Goal: Task Accomplishment & Management: Use online tool/utility

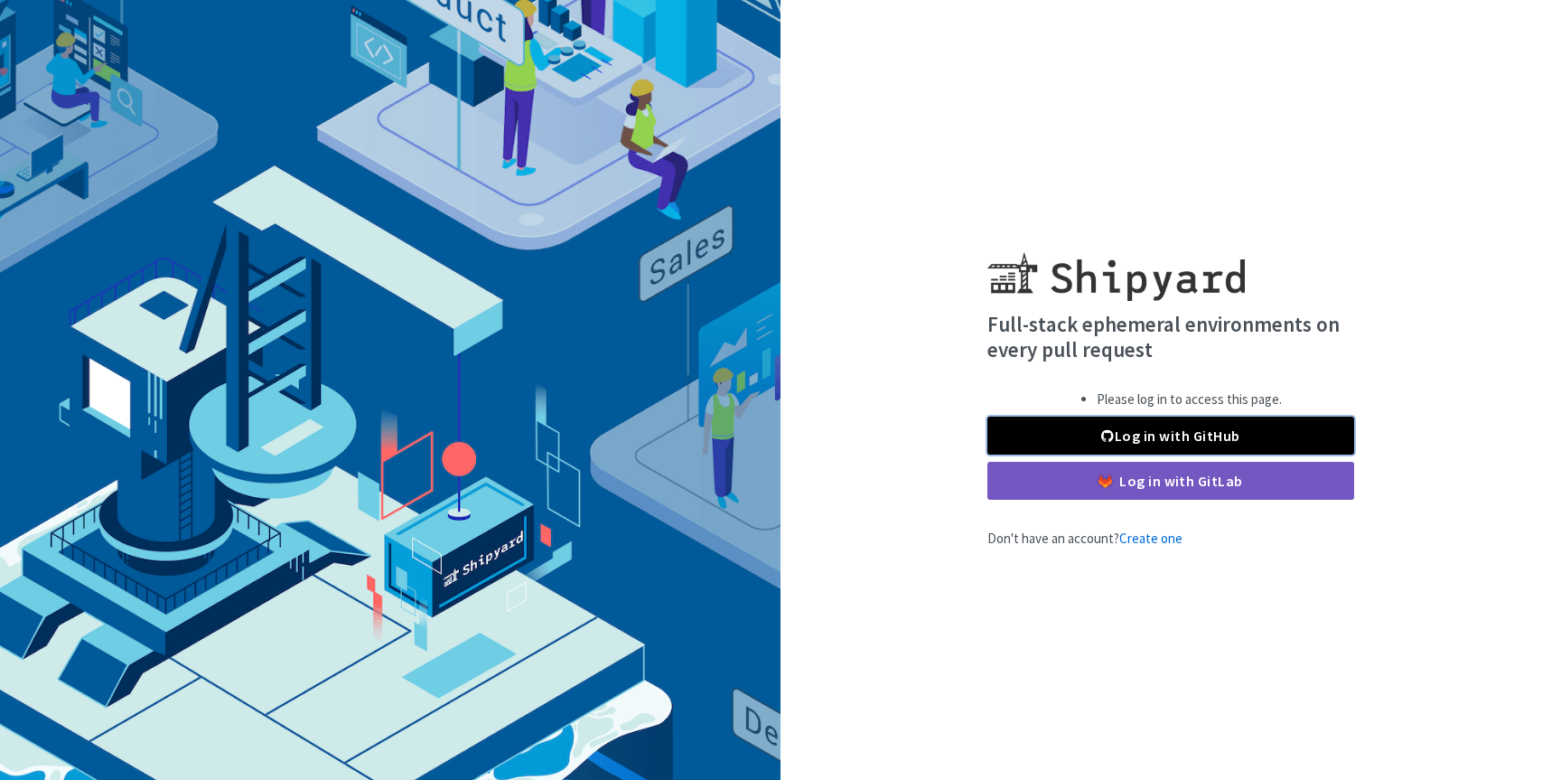
click at [1163, 425] on link "Log in with GitHub" at bounding box center [1171, 436] width 367 height 38
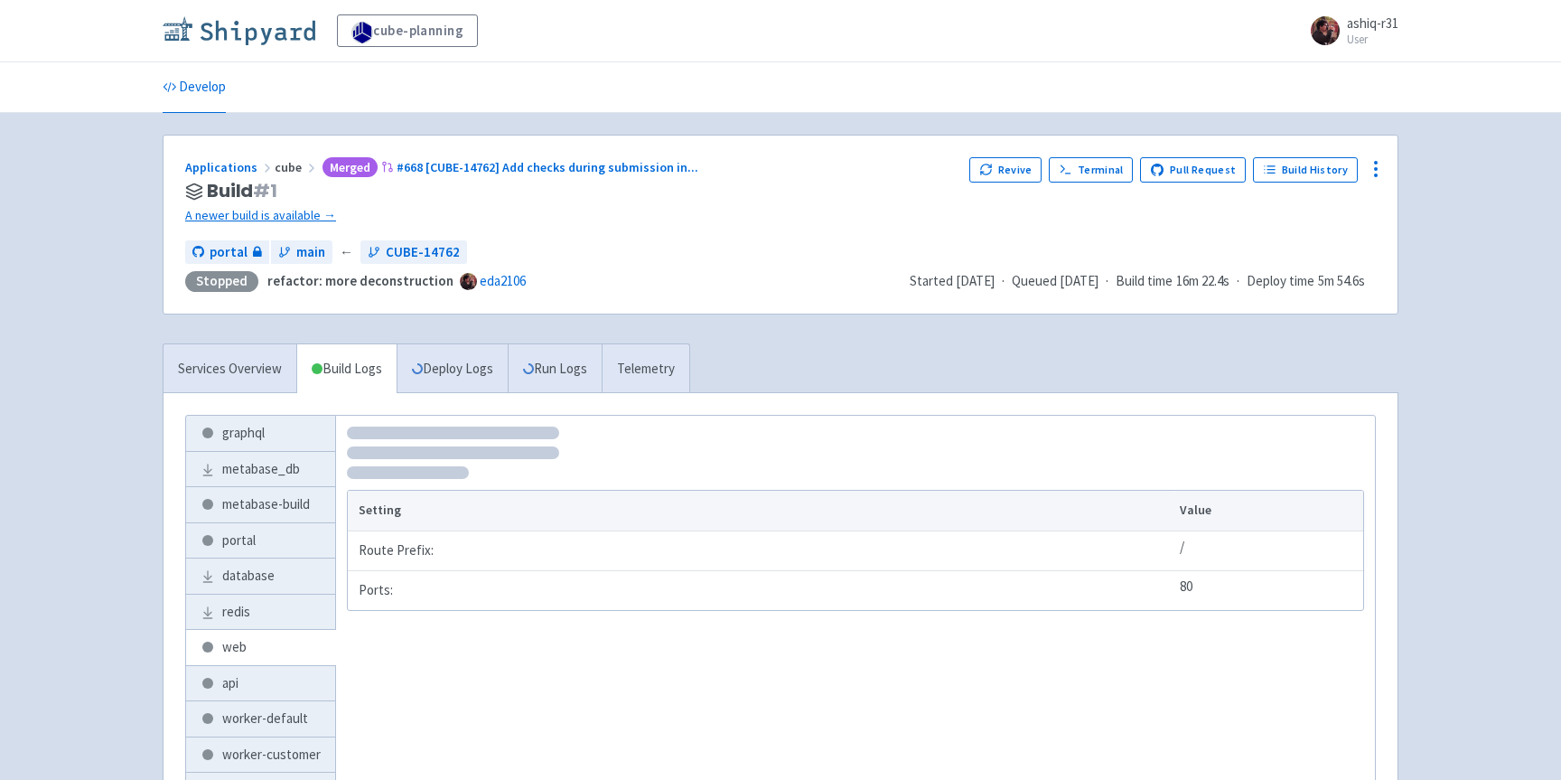
click at [274, 30] on img at bounding box center [239, 30] width 153 height 29
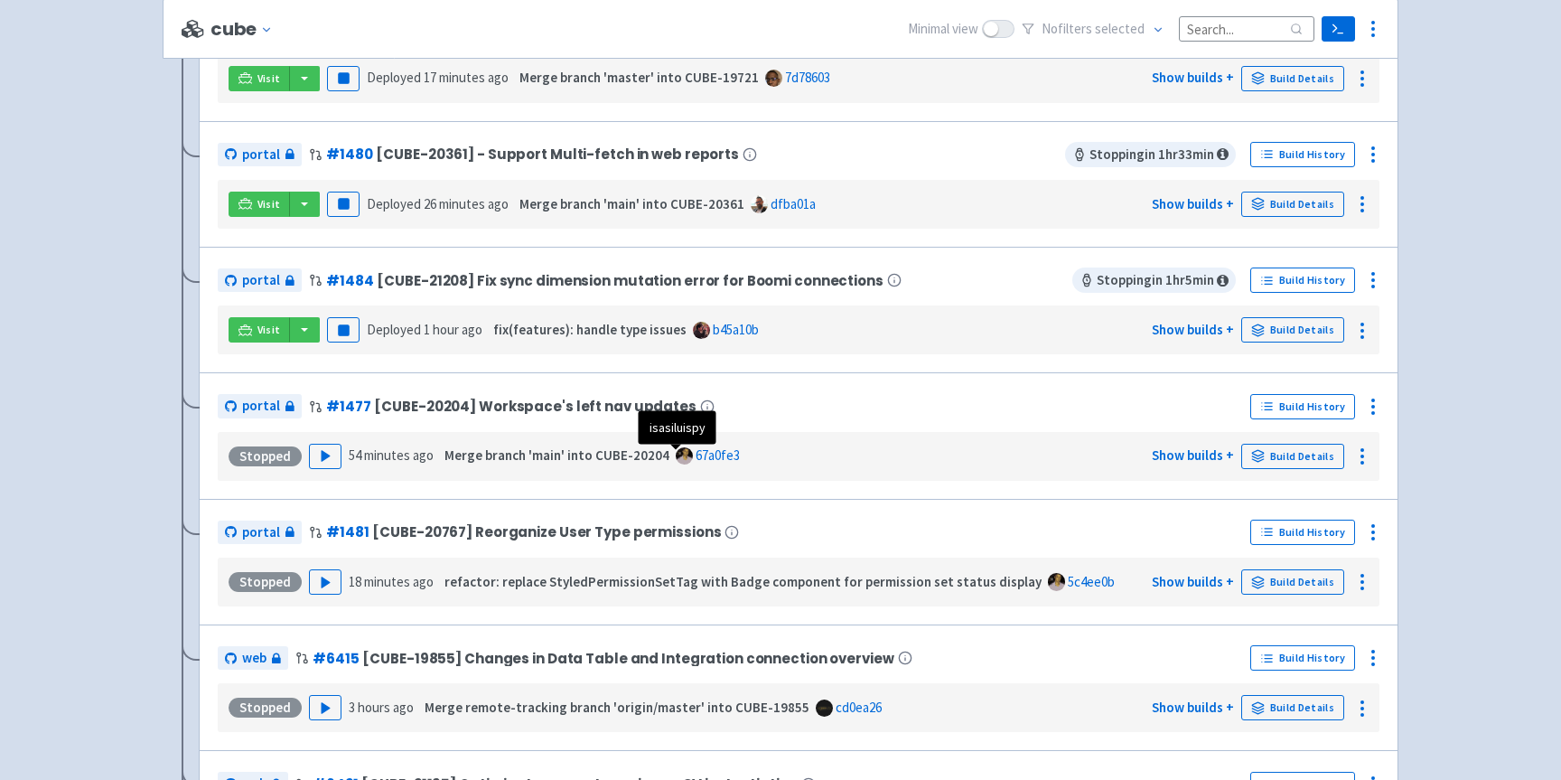
scroll to position [316, 0]
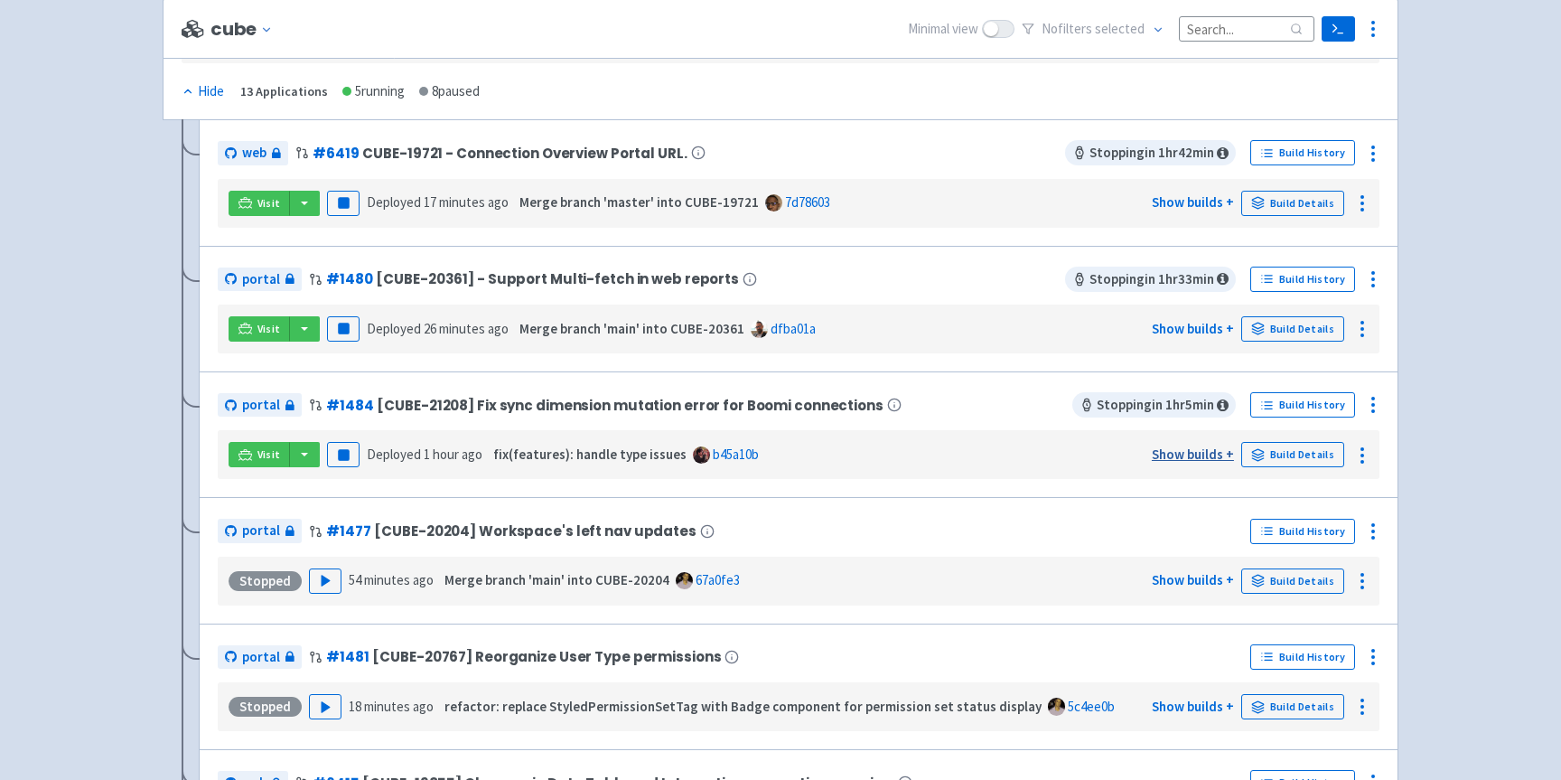
click at [1220, 455] on link "Show builds +" at bounding box center [1193, 453] width 82 height 17
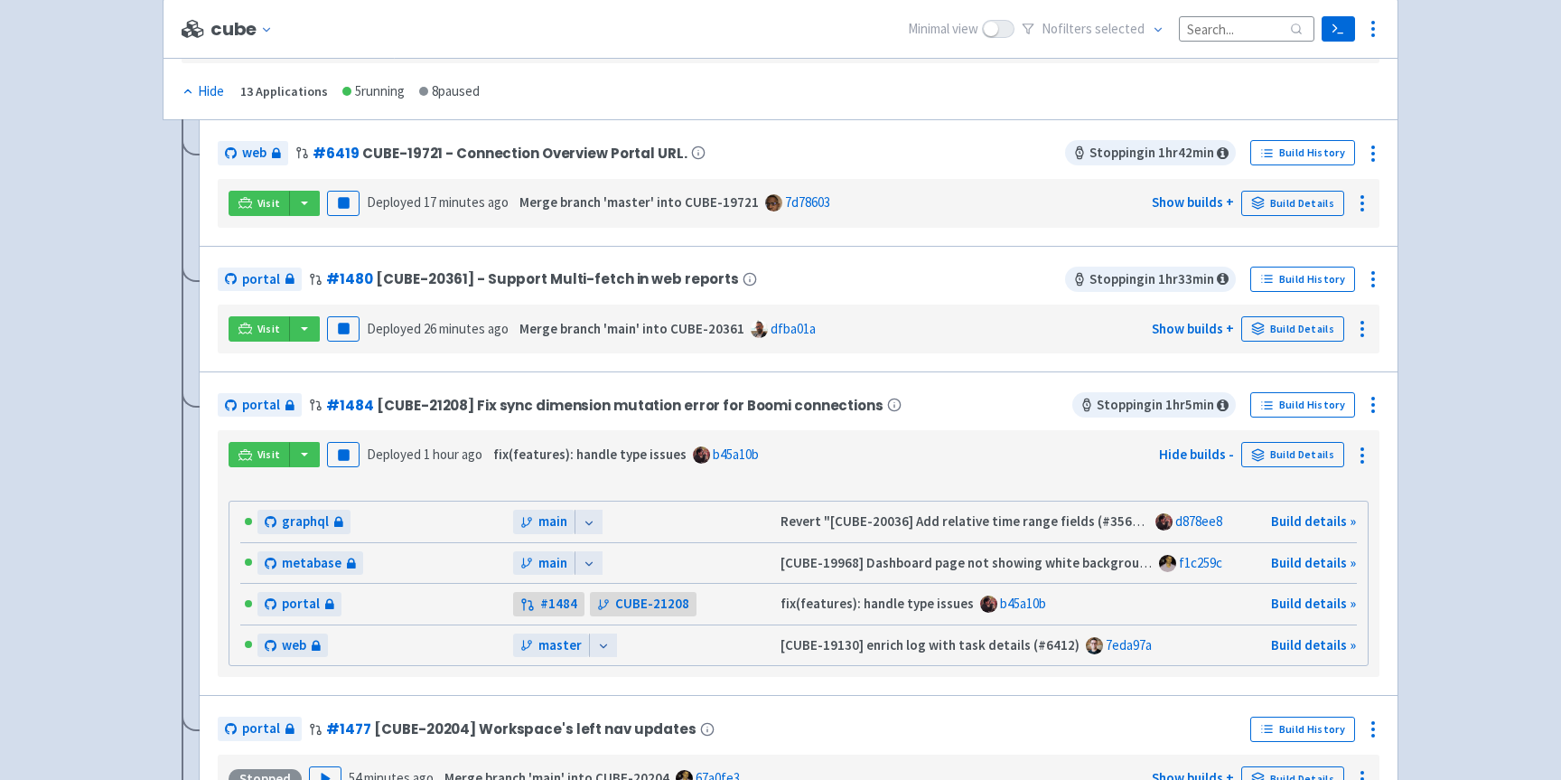
click at [592, 521] on icon at bounding box center [589, 523] width 13 height 13
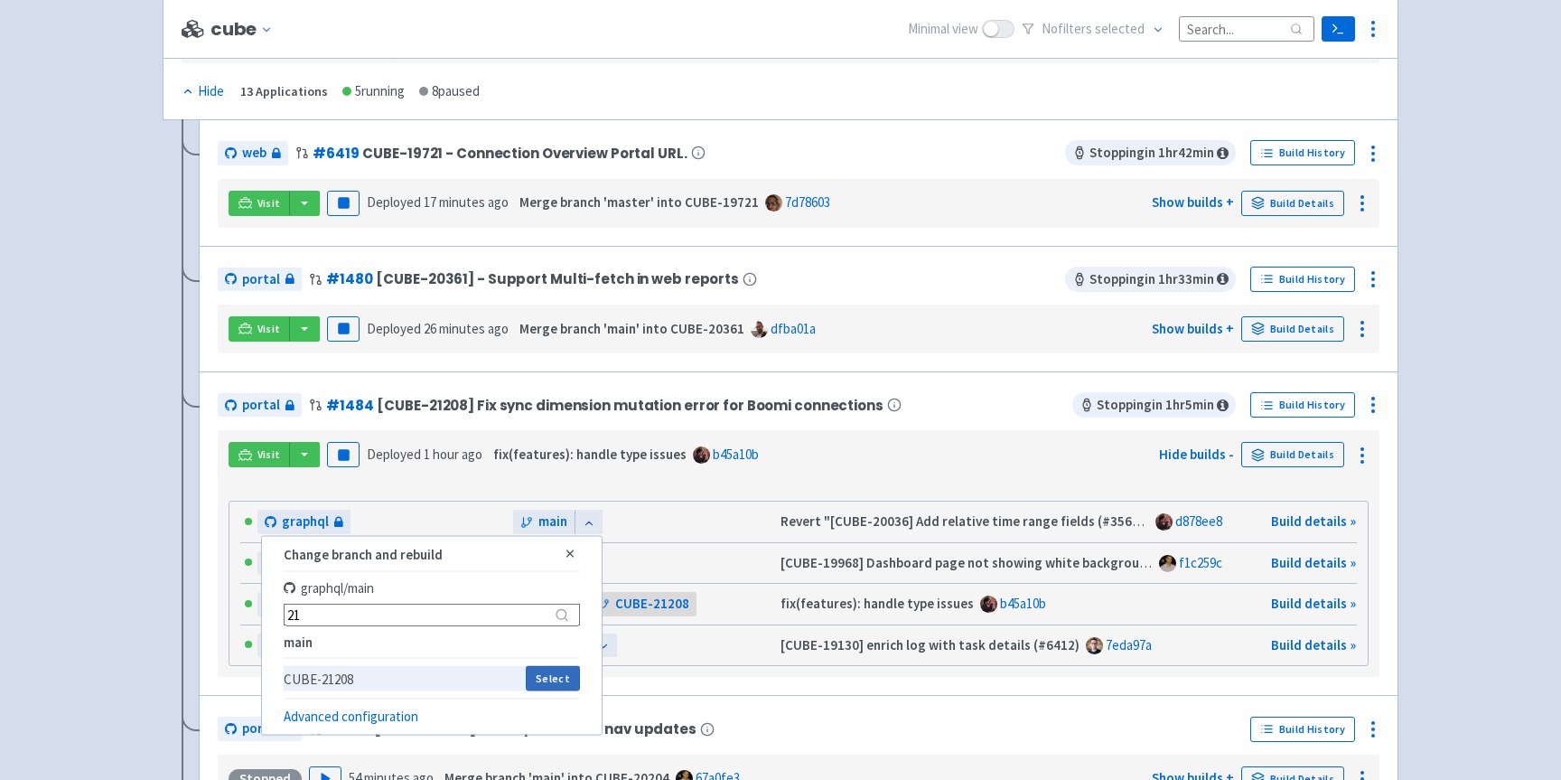
type input "21"
click at [547, 679] on button "Select" at bounding box center [552, 678] width 53 height 25
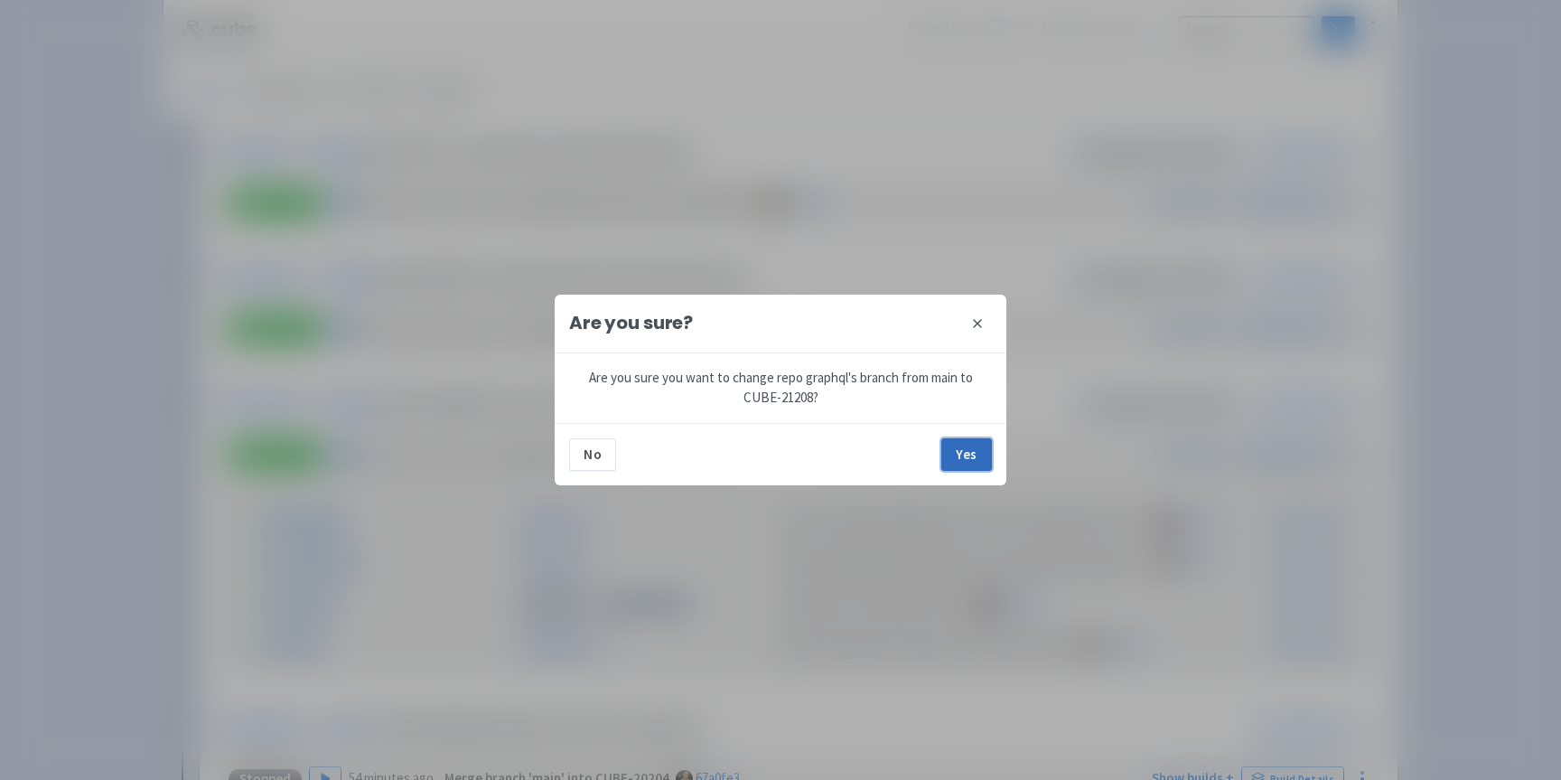
click at [976, 463] on button "Yes" at bounding box center [966, 454] width 51 height 33
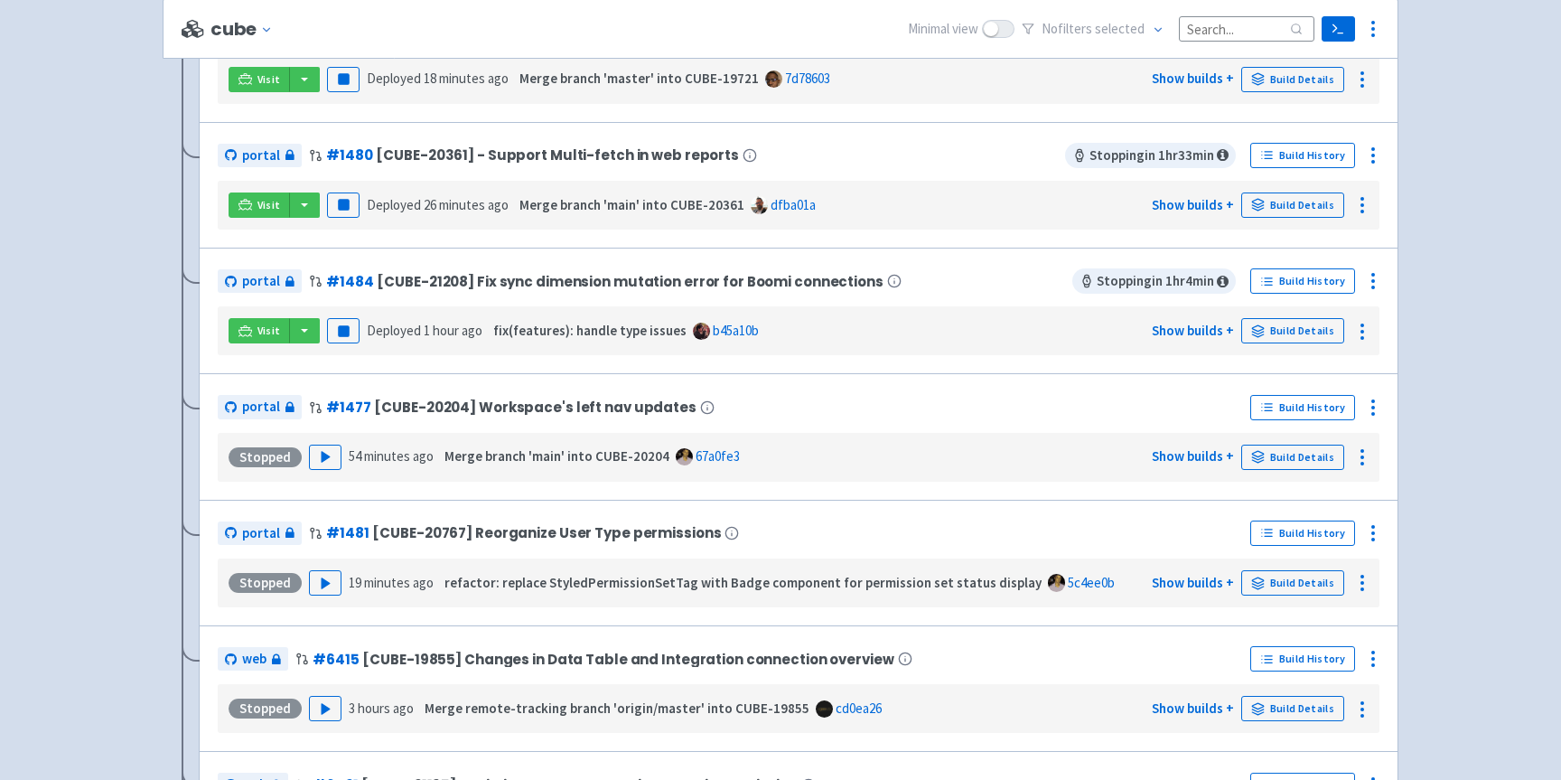
scroll to position [417, 0]
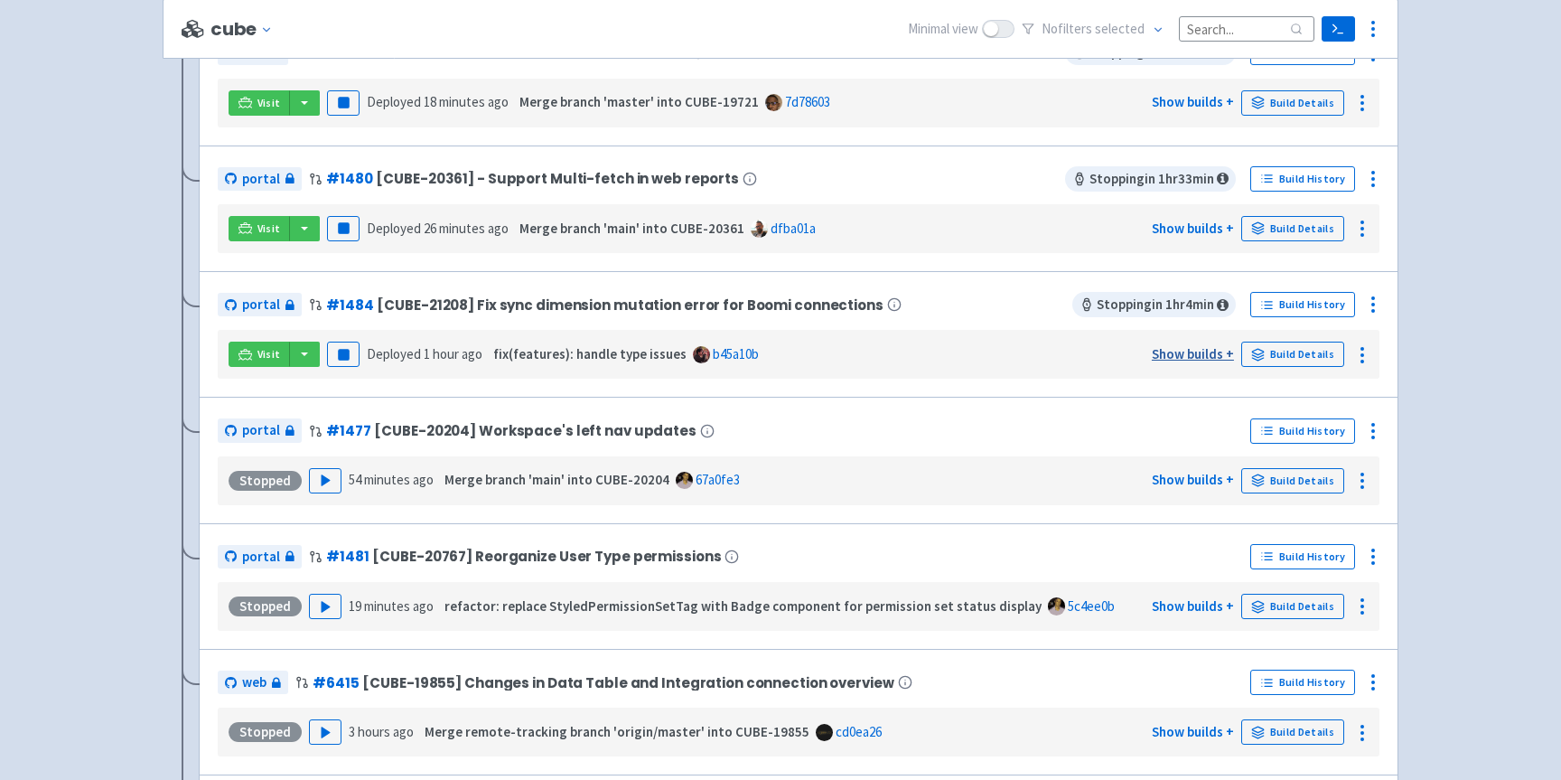
click at [1177, 348] on link "Show builds +" at bounding box center [1193, 353] width 82 height 17
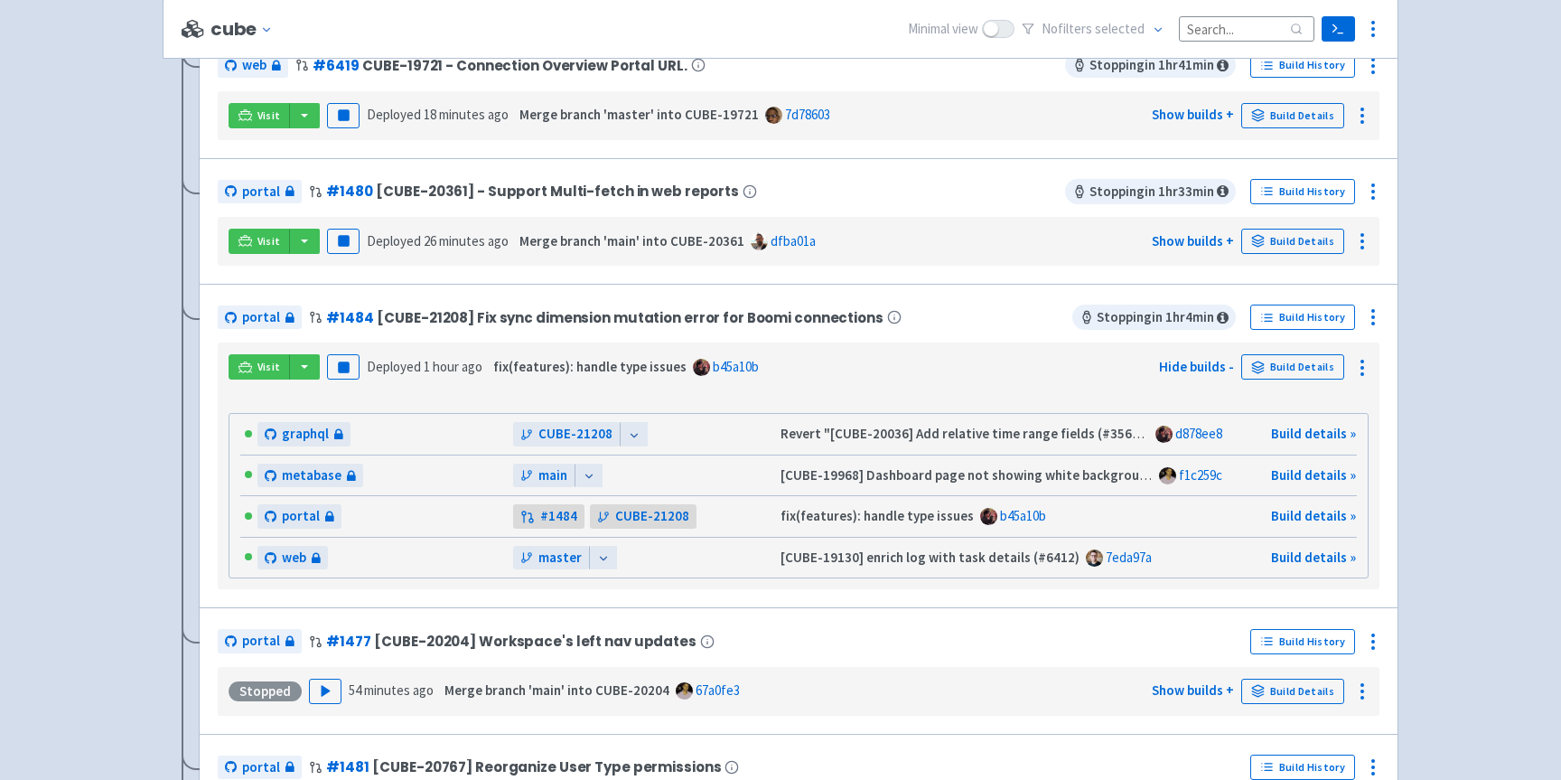
scroll to position [395, 0]
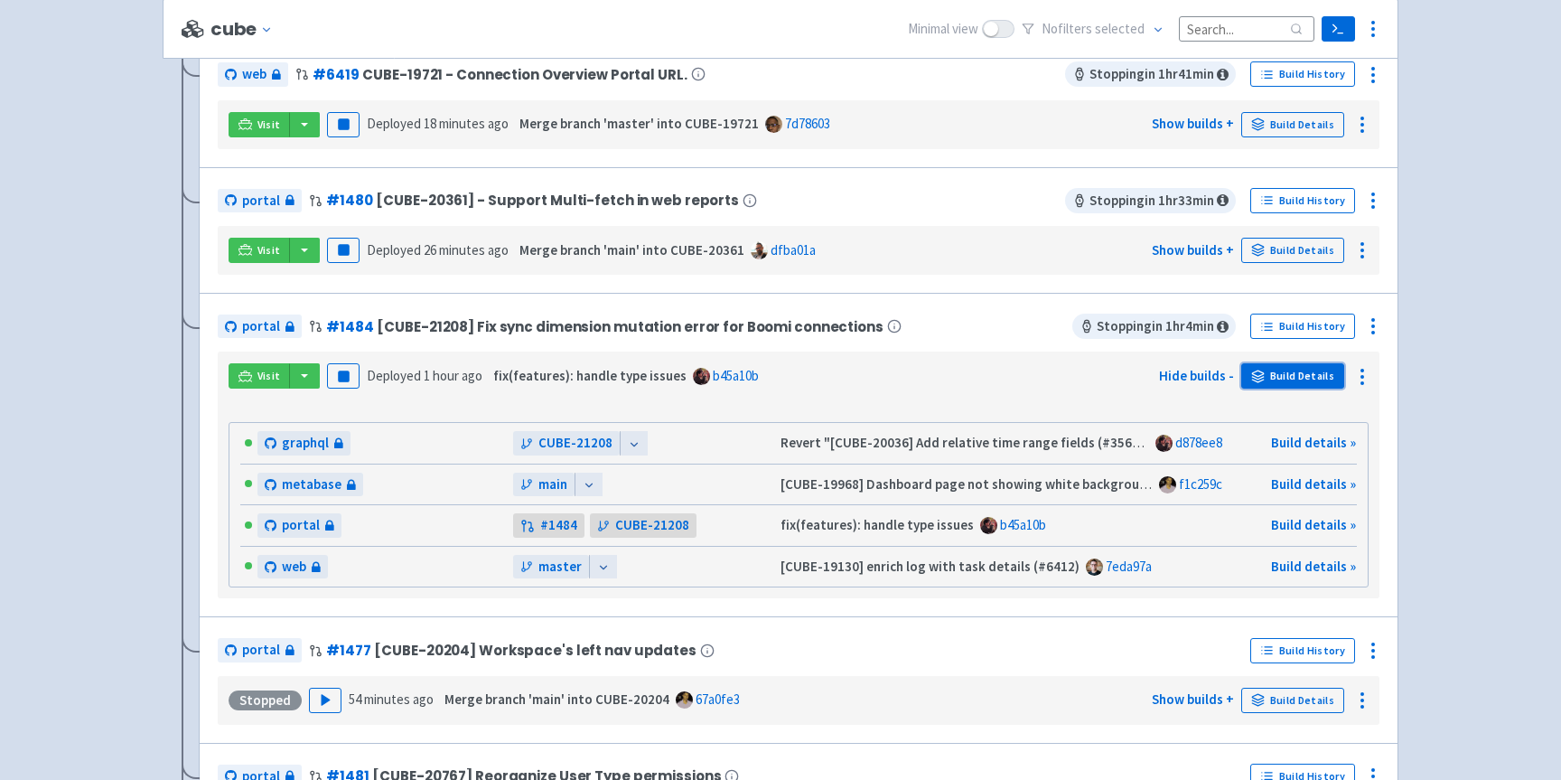
click at [1290, 380] on link "Build Details" at bounding box center [1292, 375] width 103 height 25
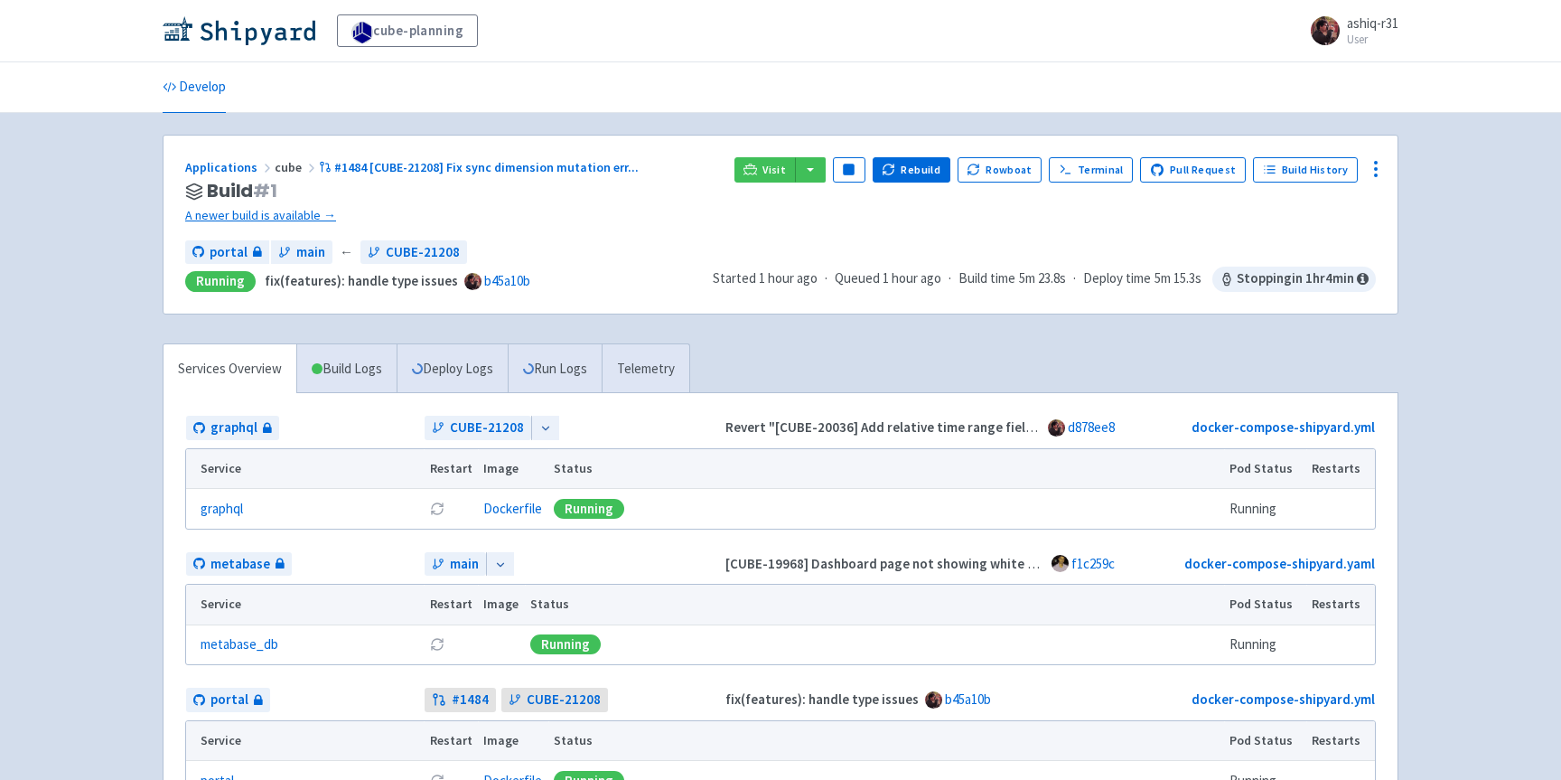
scroll to position [3, 0]
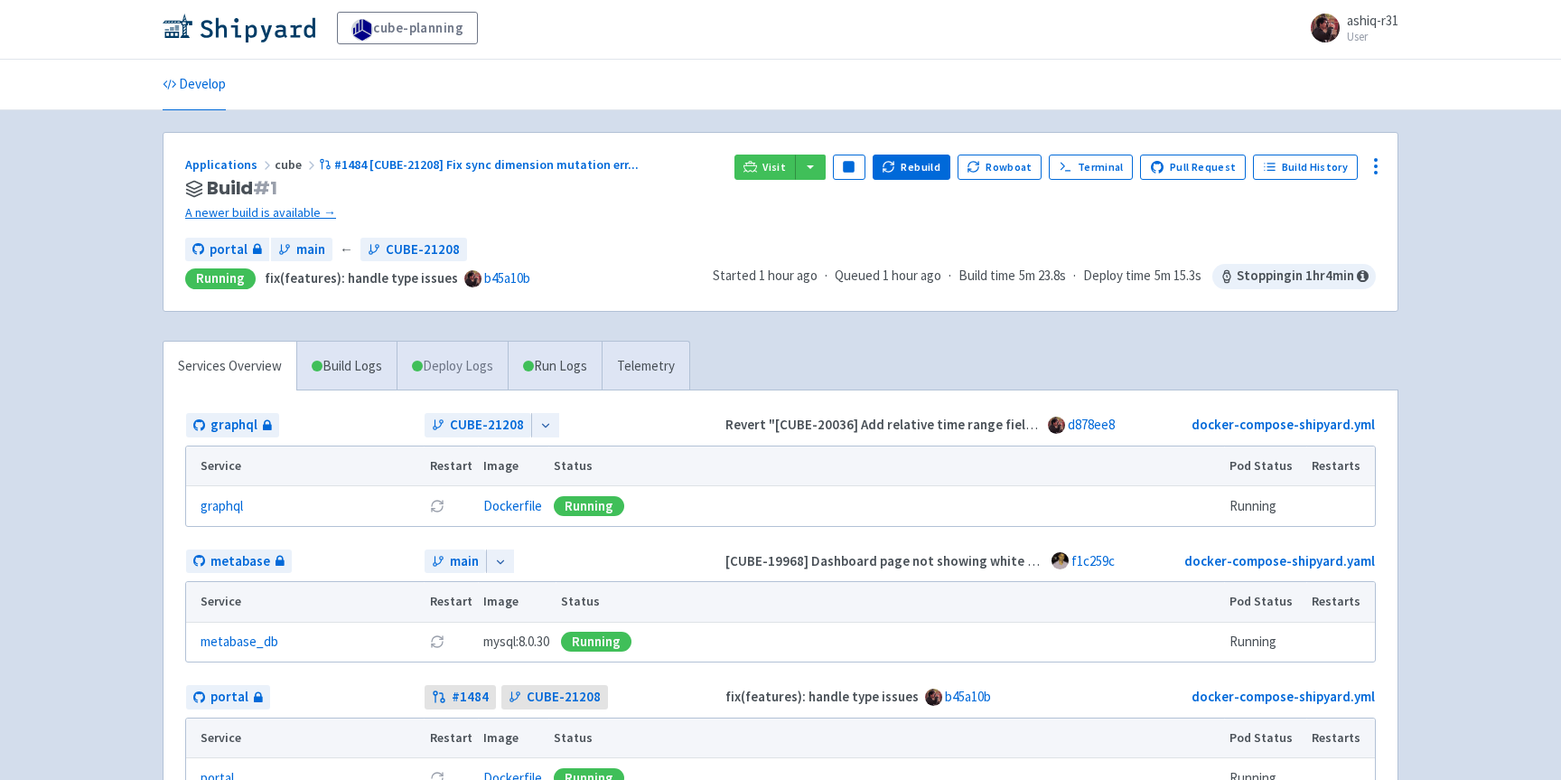
click at [480, 366] on link "Deploy Logs" at bounding box center [452, 367] width 111 height 50
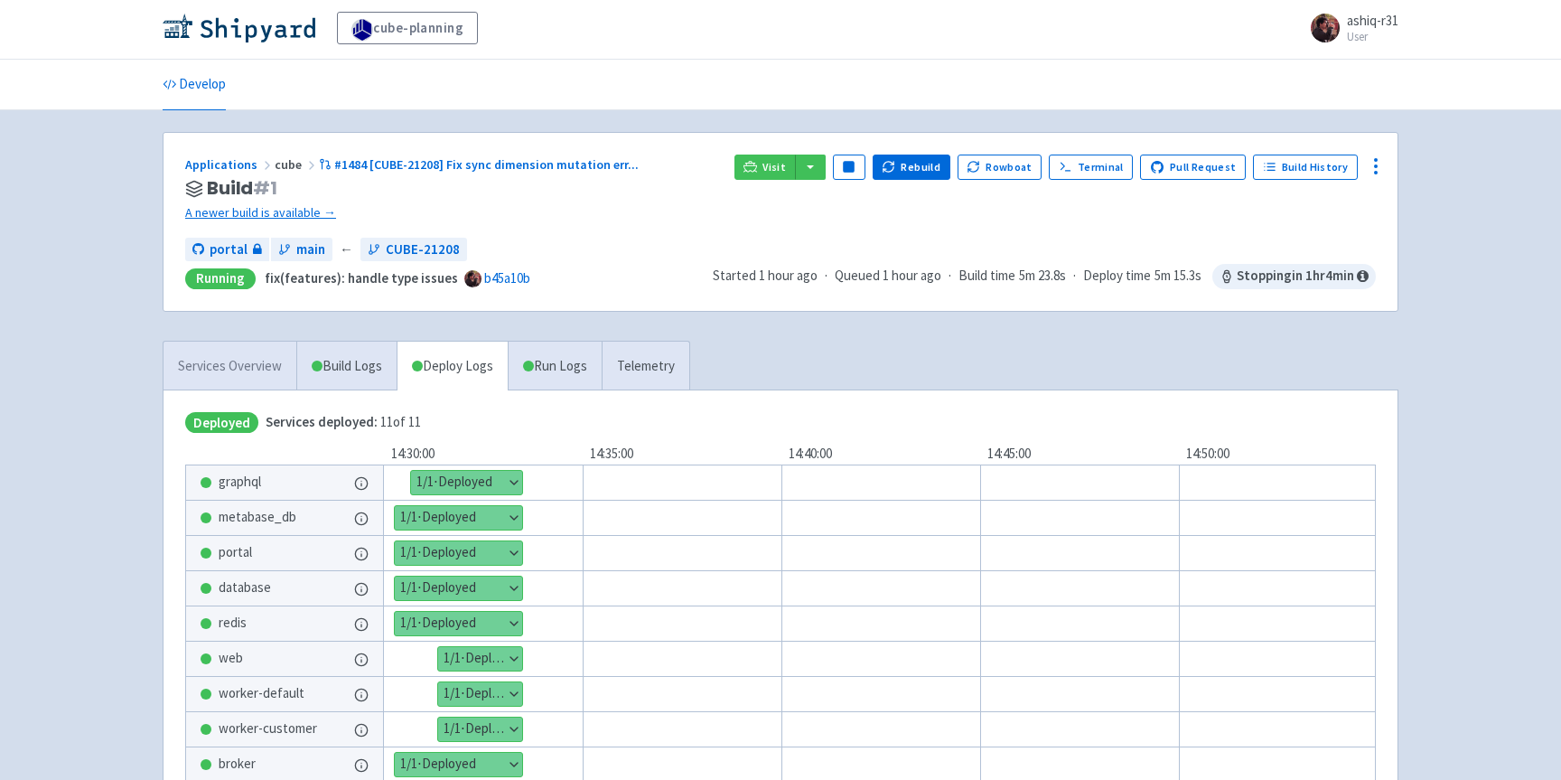
click at [219, 348] on link "Services Overview" at bounding box center [230, 367] width 133 height 50
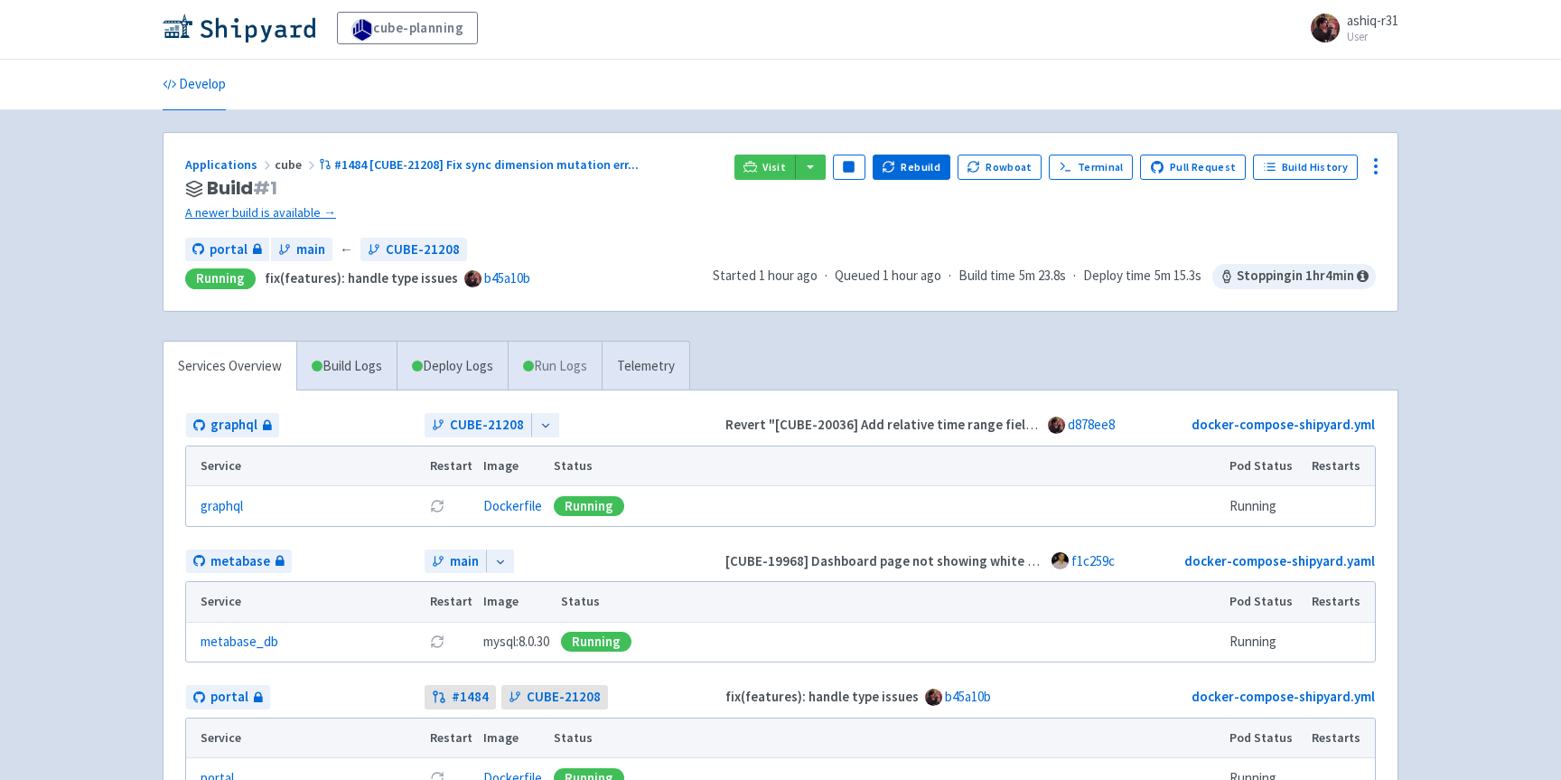
scroll to position [6, 0]
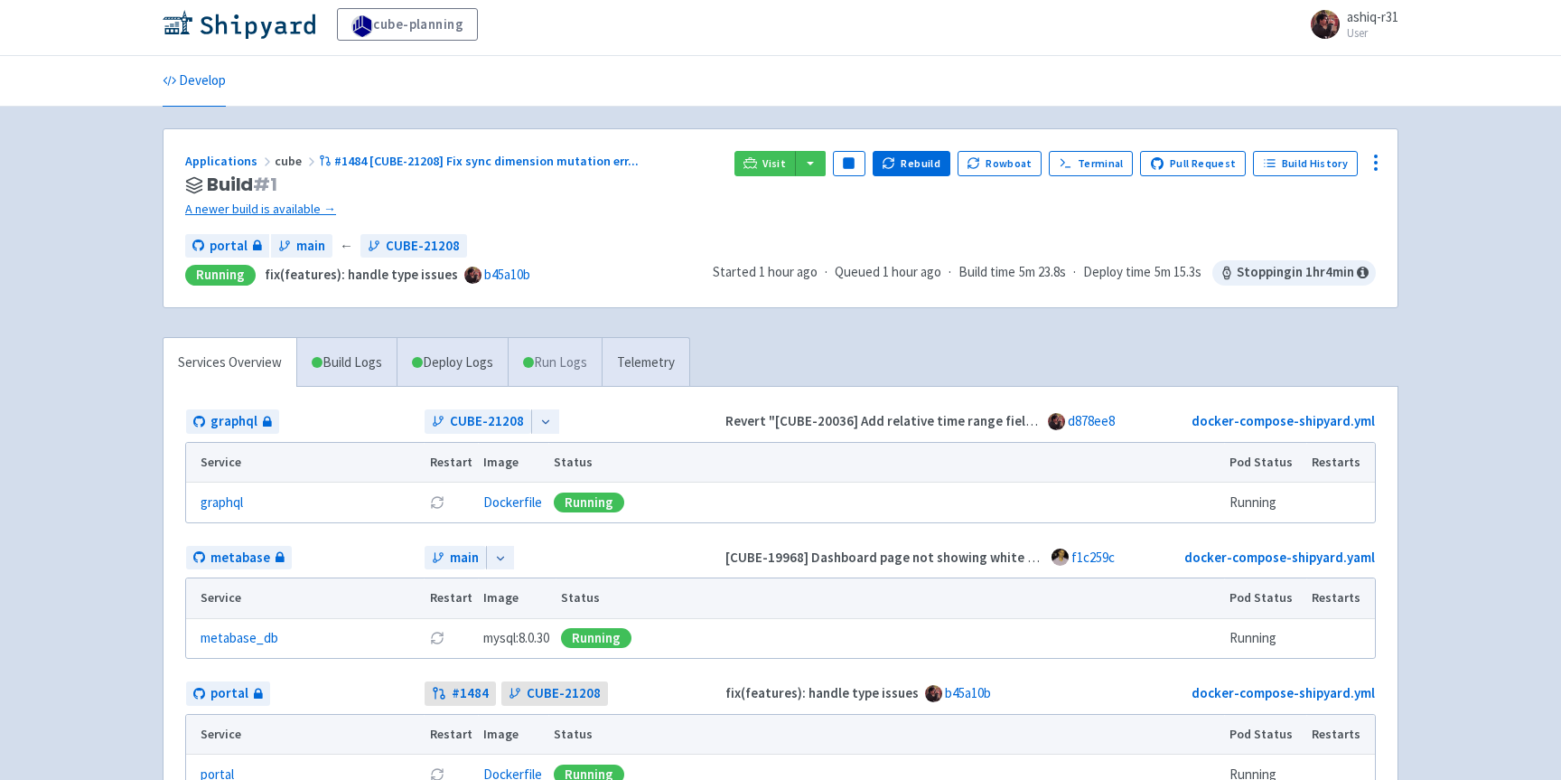
click at [576, 358] on link "Run Logs" at bounding box center [555, 363] width 94 height 50
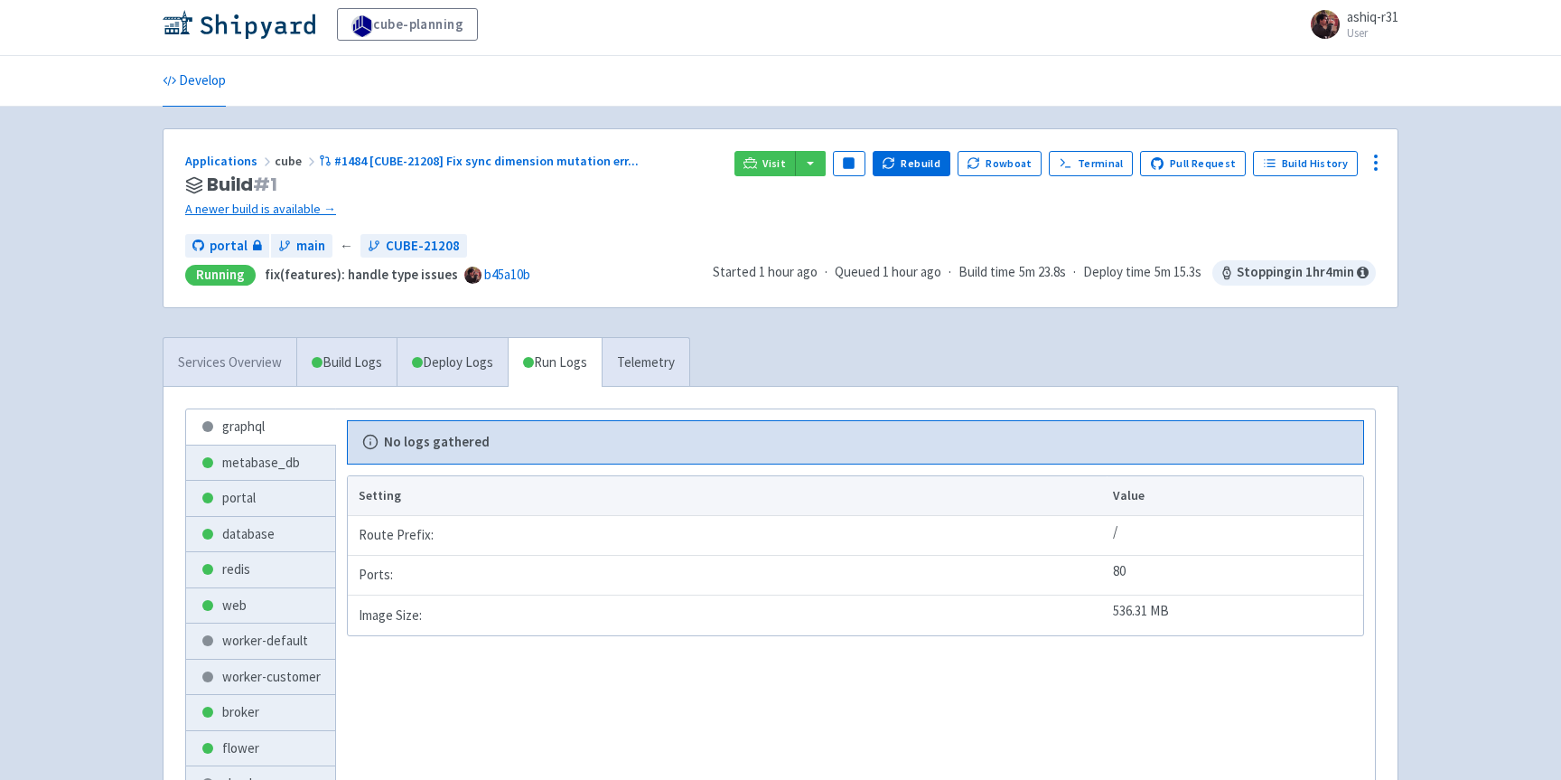
click at [239, 370] on link "Services Overview" at bounding box center [230, 363] width 133 height 50
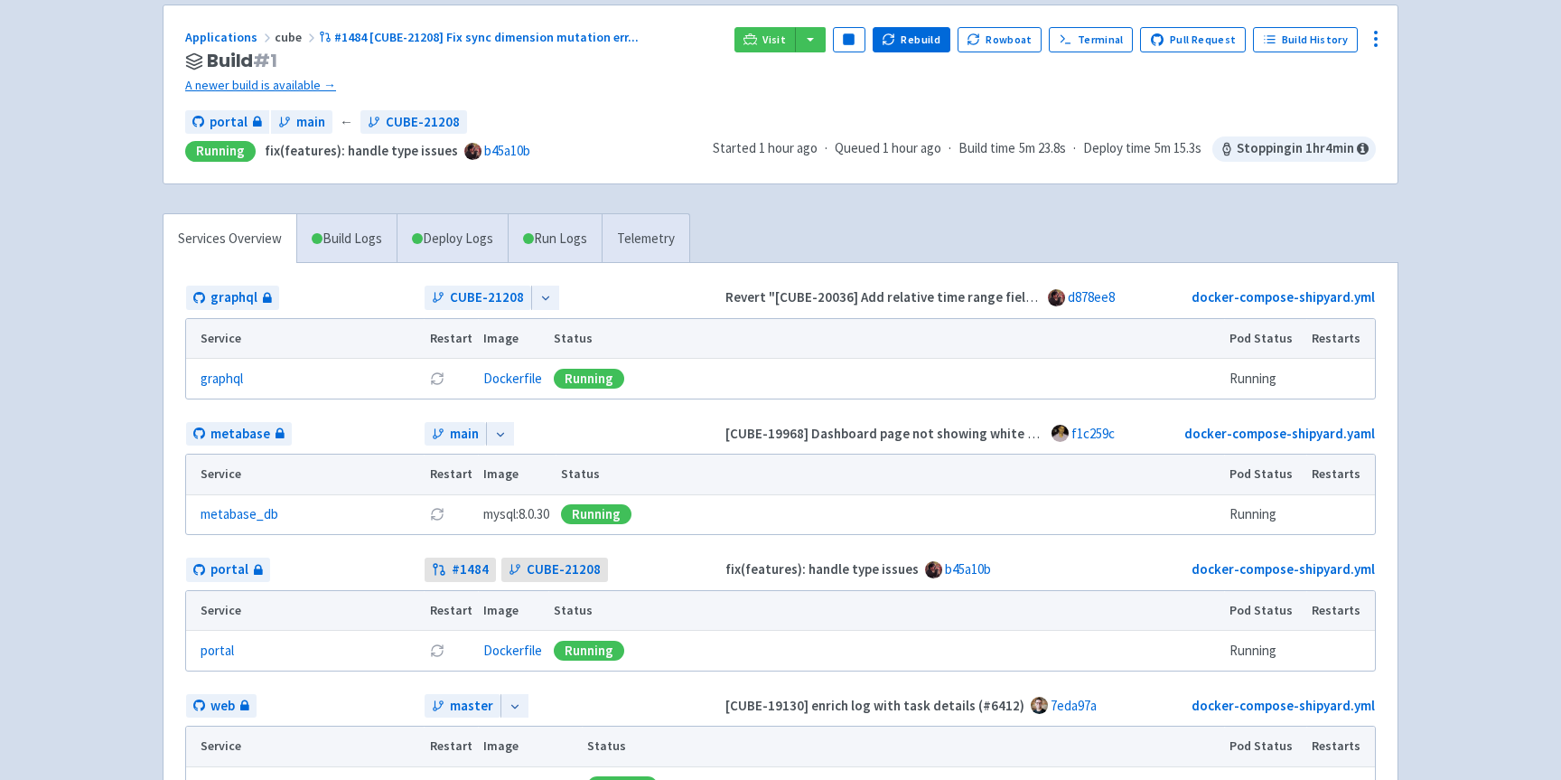
scroll to position [103, 0]
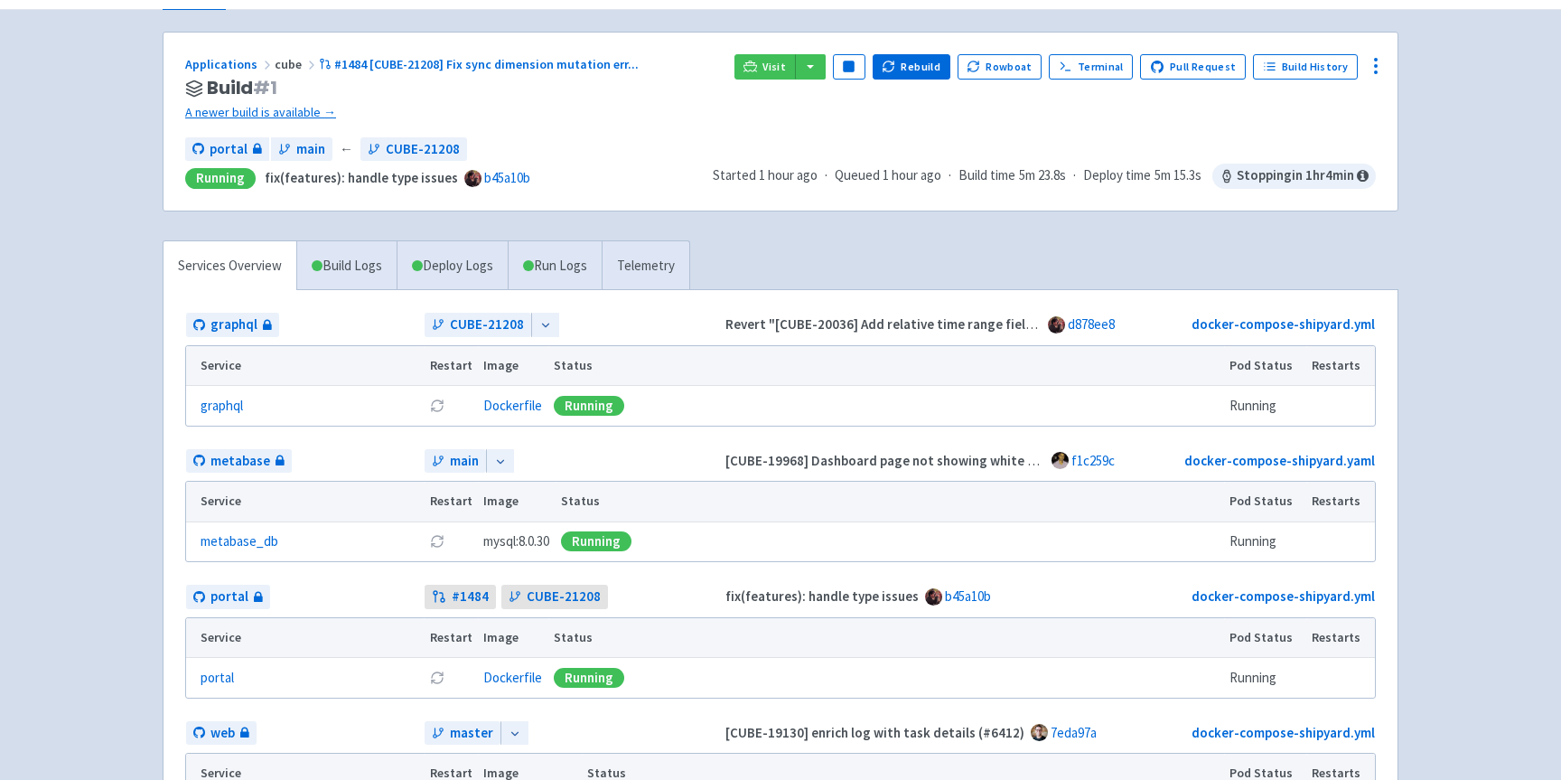
click at [928, 52] on div "Applications cube #1484 [CUBE-21208] Fix sync dimension mutation err ... Build …" at bounding box center [781, 122] width 1234 height 178
click at [928, 62] on button "Rebuild" at bounding box center [912, 66] width 78 height 25
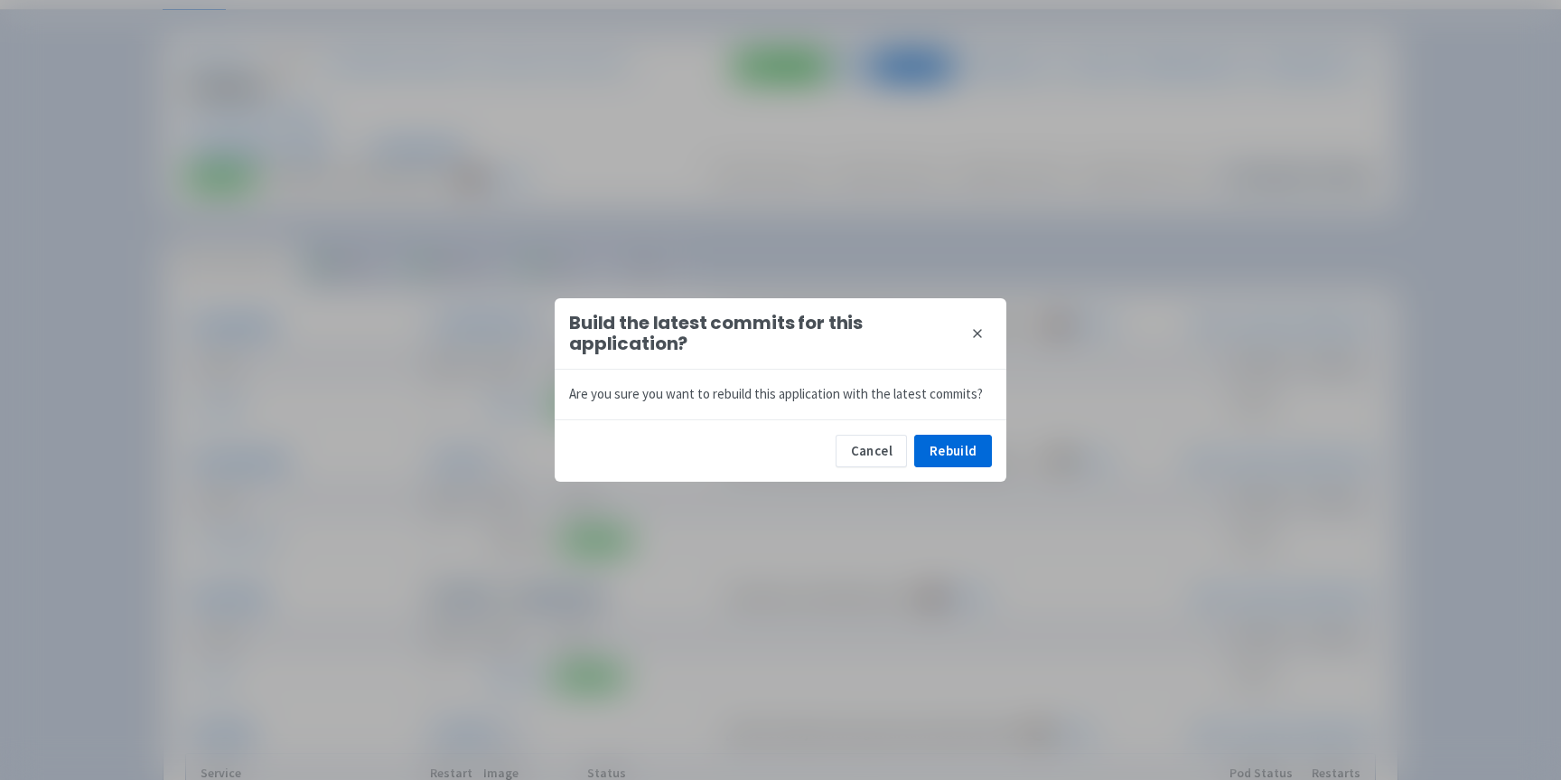
click at [963, 470] on div "Cancel Rebuild" at bounding box center [781, 450] width 452 height 62
click at [958, 446] on button "Rebuild" at bounding box center [953, 451] width 78 height 33
